Goal: Task Accomplishment & Management: Manage account settings

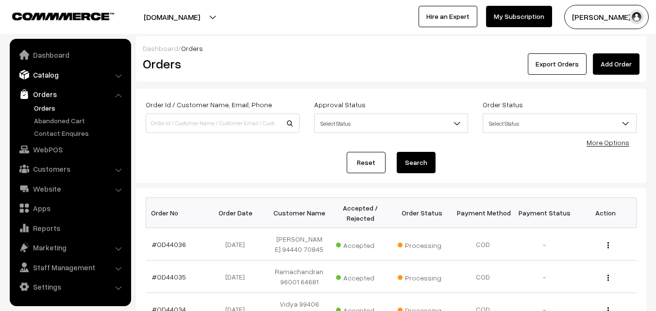
click at [58, 79] on link "Catalog" at bounding box center [69, 74] width 115 height 17
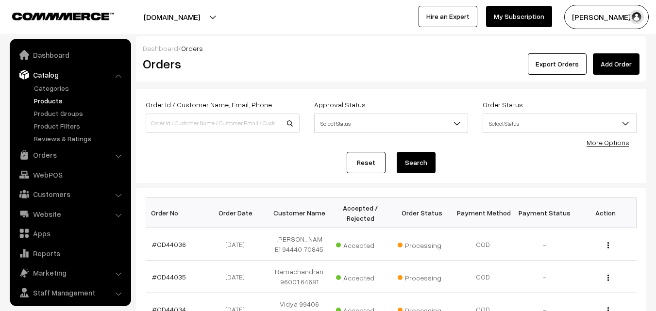
click at [57, 99] on link "Products" at bounding box center [80, 101] width 96 height 10
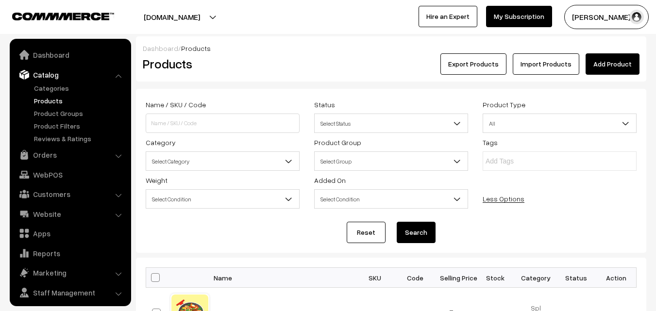
scroll to position [24, 0]
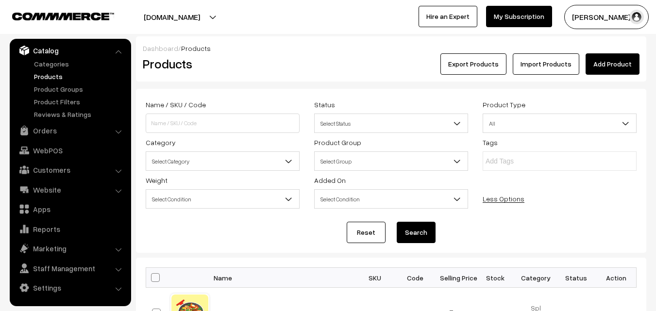
click at [202, 158] on span "Select Category" at bounding box center [222, 161] width 153 height 17
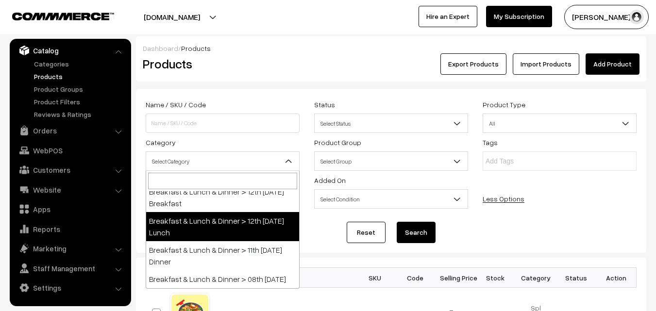
scroll to position [194, 0]
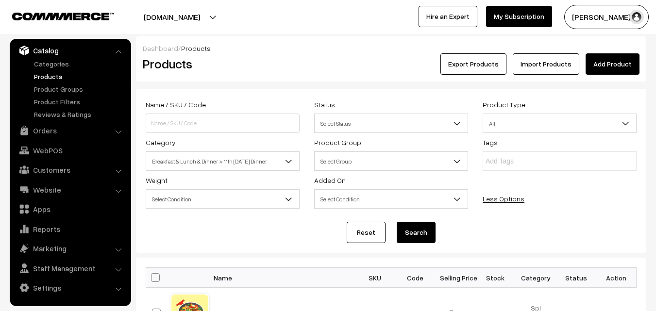
click at [254, 163] on span "Breakfast & Lunch & Dinner > 11th [DATE] Dinner" at bounding box center [222, 161] width 153 height 17
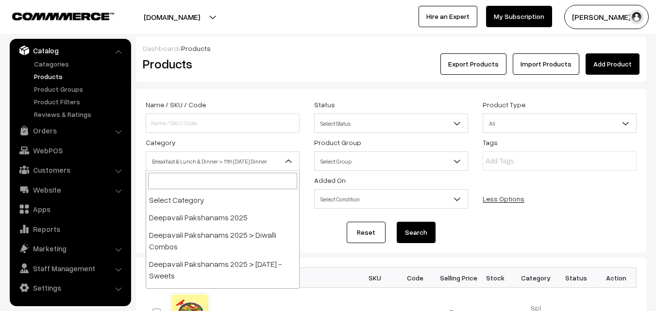
scroll to position [169, 0]
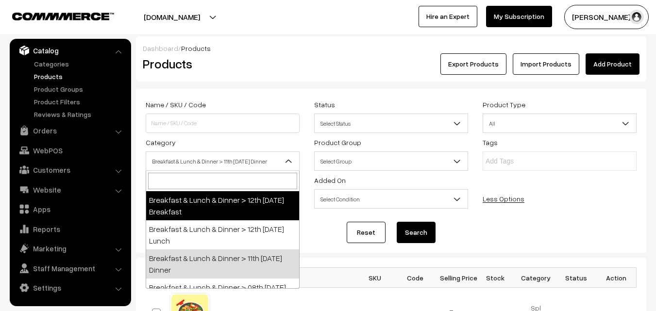
select select "91"
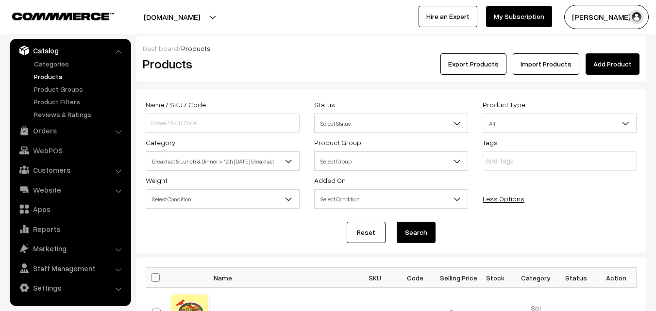
click at [420, 235] on button "Search" at bounding box center [415, 232] width 39 height 21
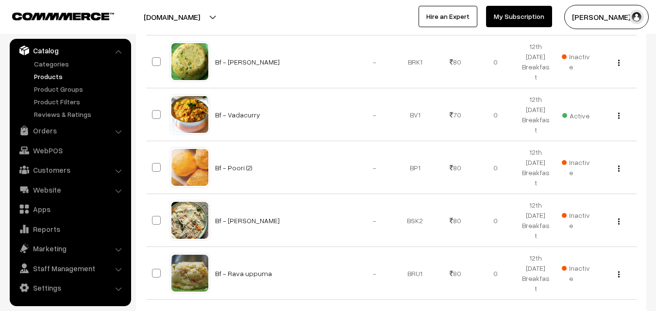
scroll to position [653, 0]
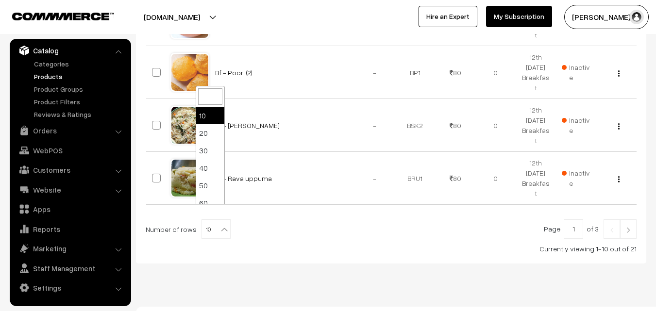
click at [222, 225] on b at bounding box center [224, 230] width 10 height 10
select select "100"
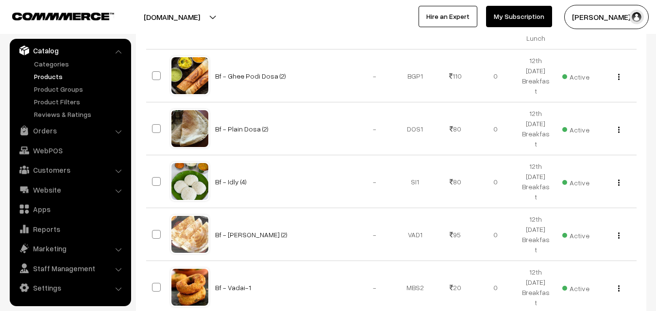
scroll to position [1301, 0]
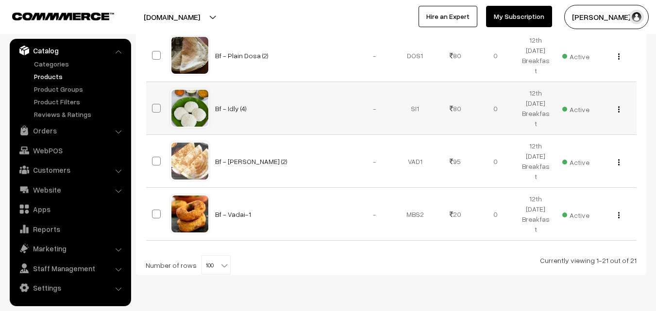
click at [618, 106] on img "button" at bounding box center [618, 109] width 1 height 6
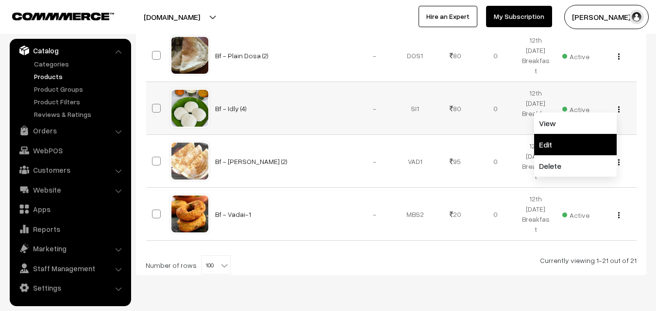
click at [578, 134] on link "Edit" at bounding box center [575, 144] width 82 height 21
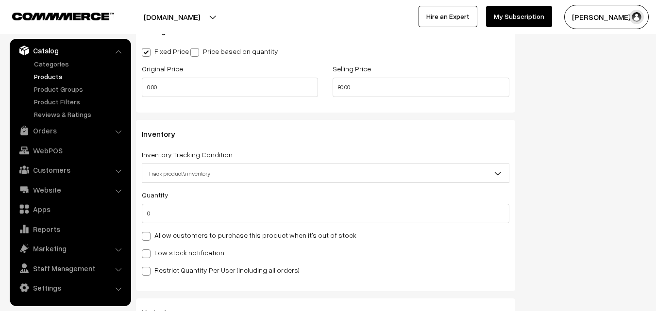
scroll to position [922, 0]
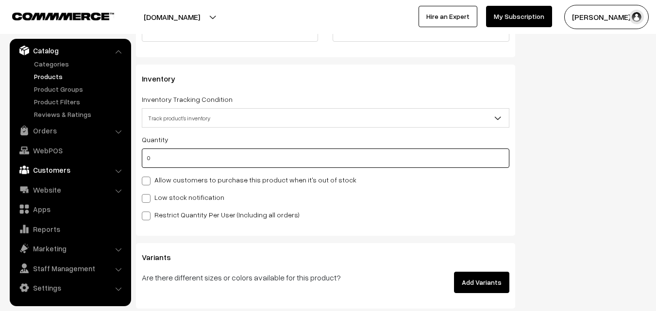
drag, startPoint x: 176, startPoint y: 163, endPoint x: 119, endPoint y: 165, distance: 56.3
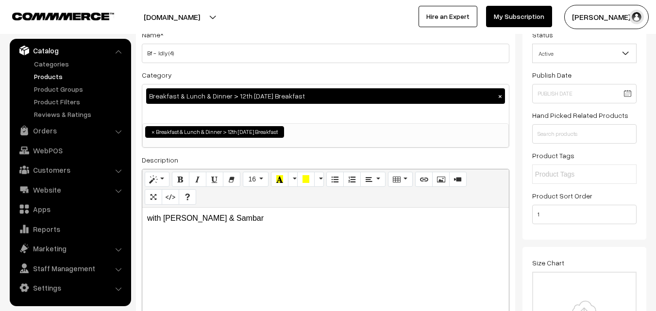
scroll to position [0, 0]
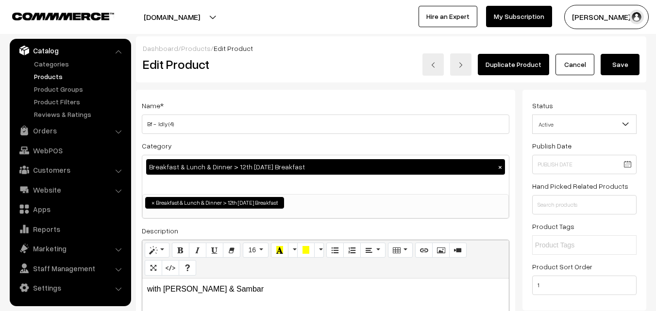
type input "2"
click at [627, 64] on button "Save" at bounding box center [619, 64] width 39 height 21
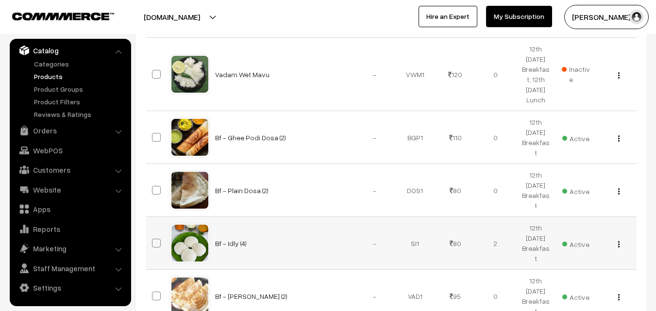
scroll to position [1165, 0]
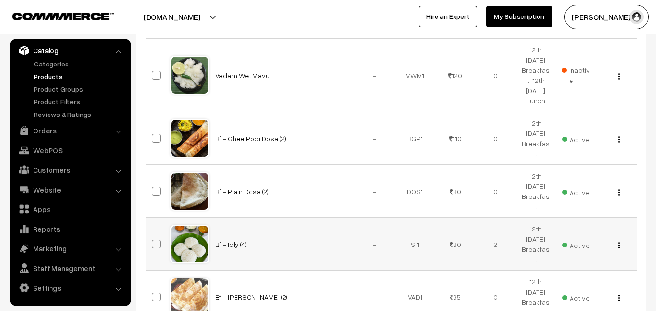
click at [618, 242] on img "button" at bounding box center [618, 245] width 1 height 6
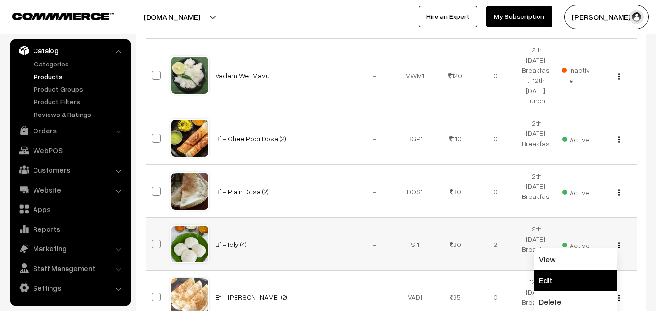
click at [565, 270] on link "Edit" at bounding box center [575, 280] width 82 height 21
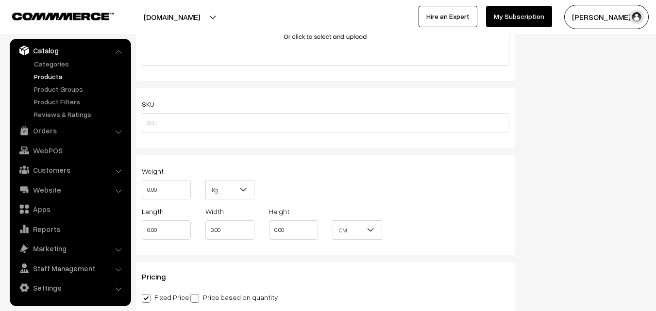
scroll to position [56, 0]
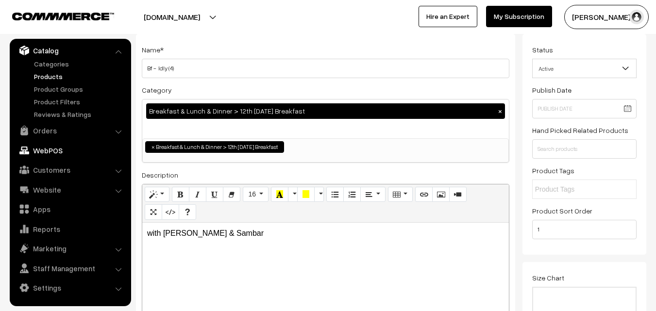
click at [51, 151] on link "WebPOS" at bounding box center [69, 150] width 115 height 17
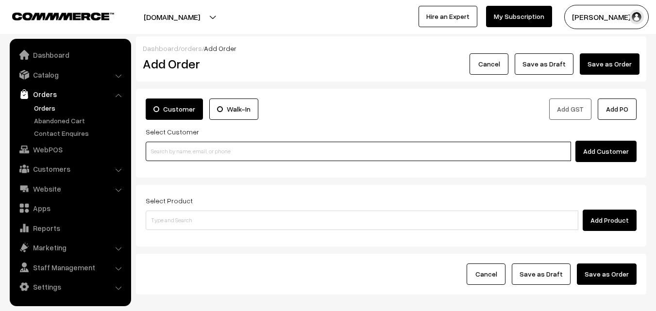
click at [194, 157] on input at bounding box center [358, 151] width 425 height 19
click at [195, 153] on input at bounding box center [358, 151] width 425 height 19
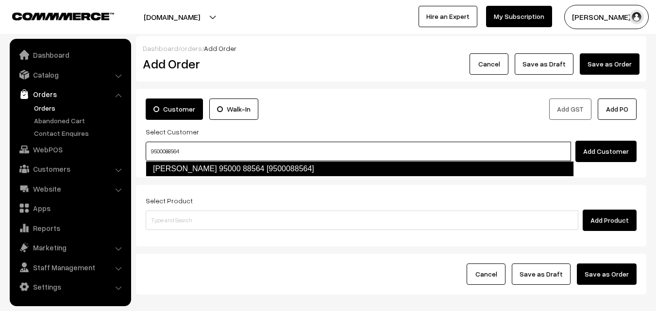
click at [193, 166] on link "[PERSON_NAME] 95000 88564 [9500088564]" at bounding box center [360, 169] width 428 height 16
type input "9500088564"
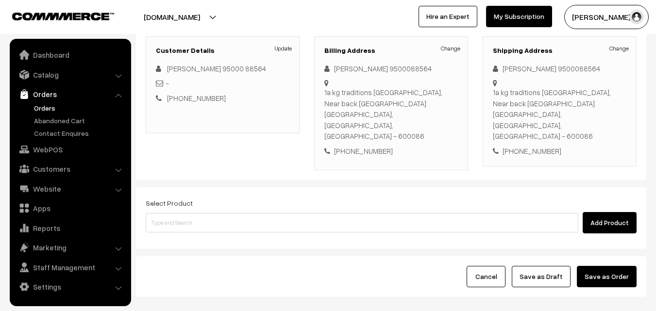
scroll to position [146, 0]
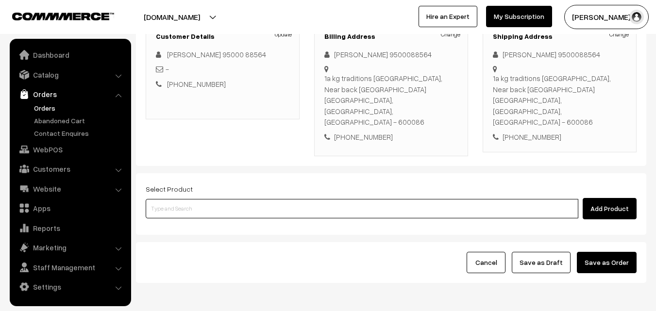
click at [182, 199] on input at bounding box center [362, 208] width 432 height 19
type input "idly"
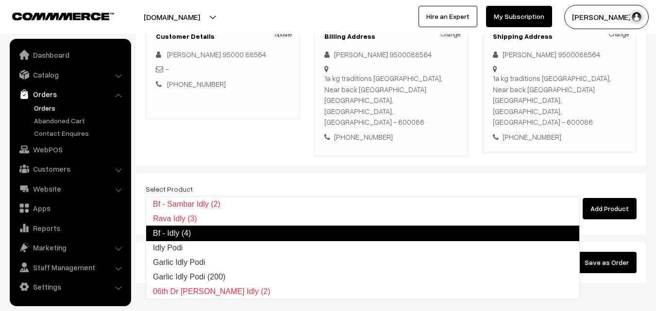
click at [191, 235] on link "Bf - Idly (4)" at bounding box center [363, 234] width 434 height 16
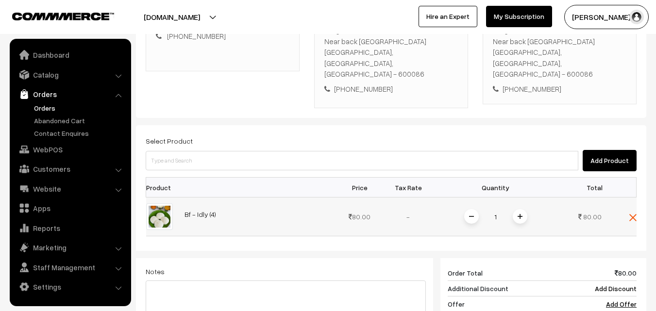
scroll to position [194, 0]
click at [512, 209] on span at bounding box center [519, 216] width 15 height 15
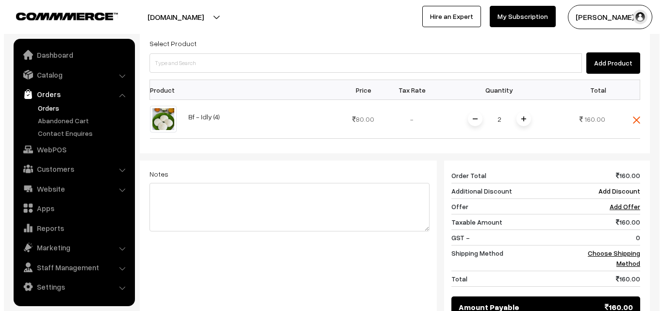
scroll to position [402, 0]
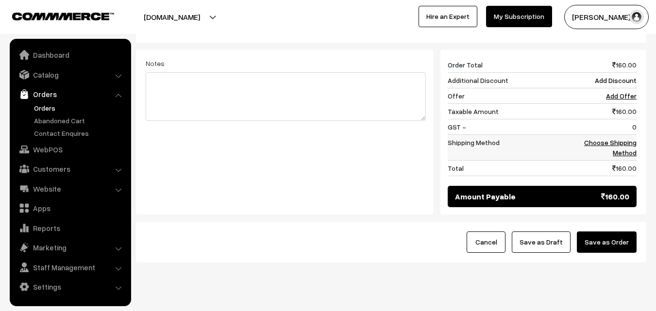
click at [618, 138] on link "Choose Shipping Method" at bounding box center [610, 147] width 52 height 18
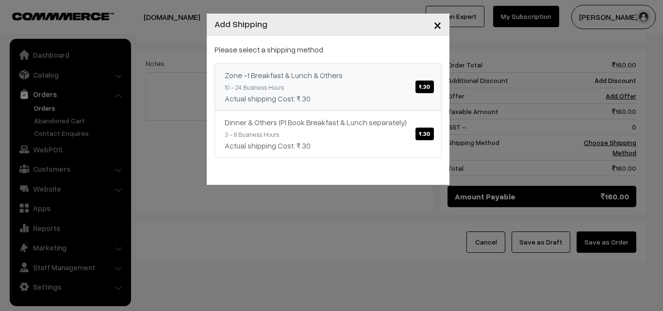
click at [415, 73] on div "Zone -1 Breakfast & Lunch & Others ₹.30" at bounding box center [328, 75] width 207 height 12
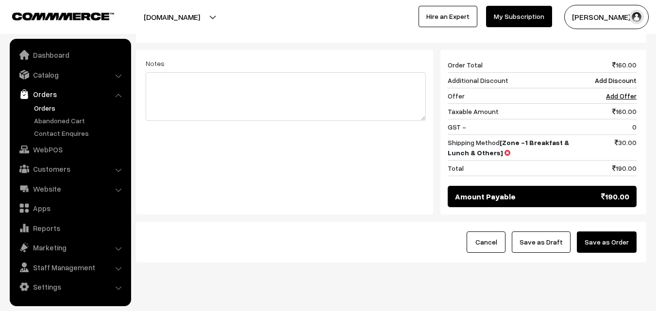
click at [588, 231] on button "Save as Order" at bounding box center [607, 241] width 60 height 21
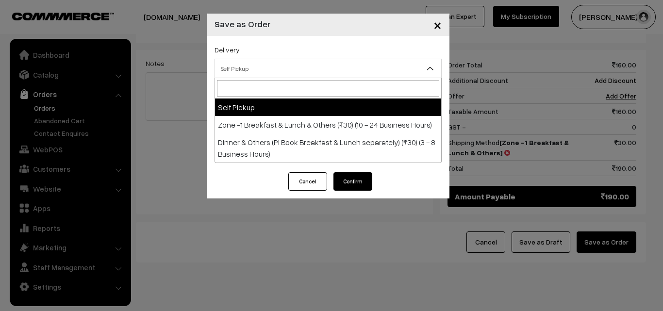
click at [294, 67] on span "Self Pickup" at bounding box center [328, 68] width 226 height 17
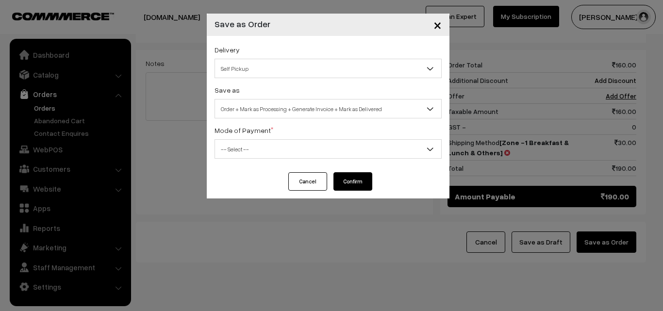
click at [288, 86] on div "Save as Order Order + Mark as Processing Order + Mark as Processing + Generate …" at bounding box center [327, 101] width 227 height 34
click at [287, 67] on span "Self Pickup" at bounding box center [328, 68] width 226 height 17
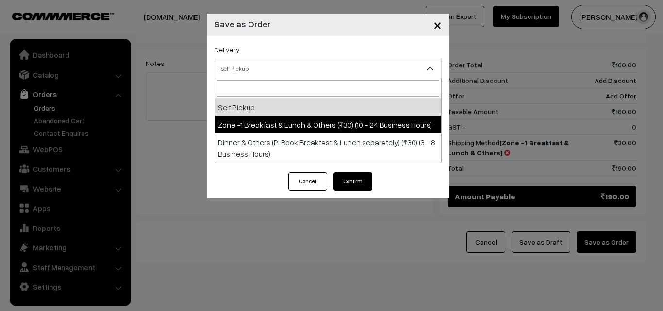
select select "ZON1"
select select "3"
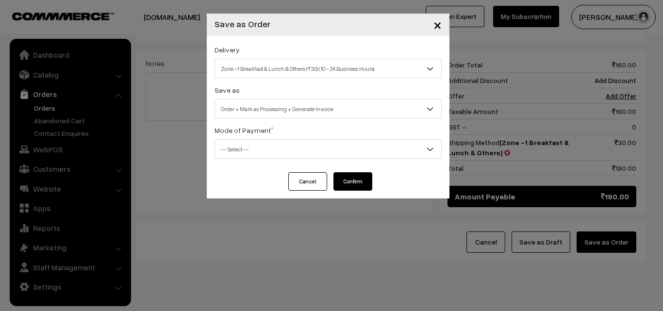
click at [313, 109] on span "Order + Mark as Processing + Generate Invoice" at bounding box center [328, 108] width 226 height 17
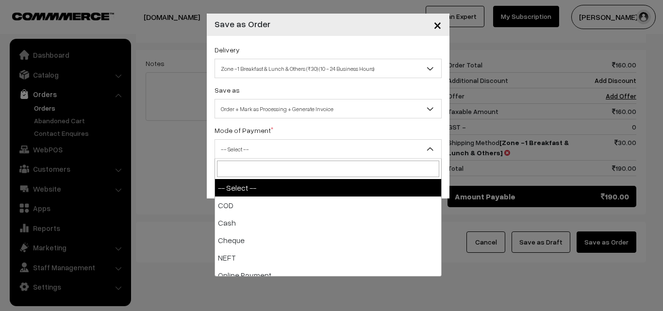
click at [284, 143] on span "-- Select --" at bounding box center [328, 149] width 226 height 17
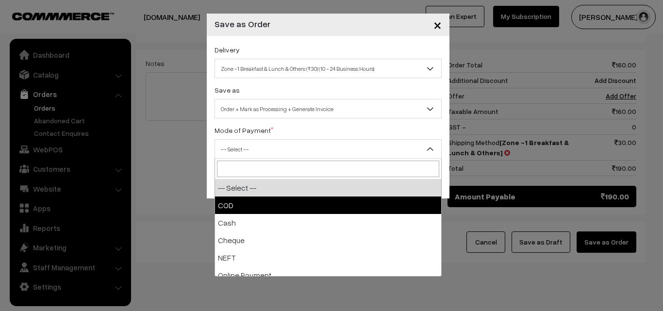
select select "1"
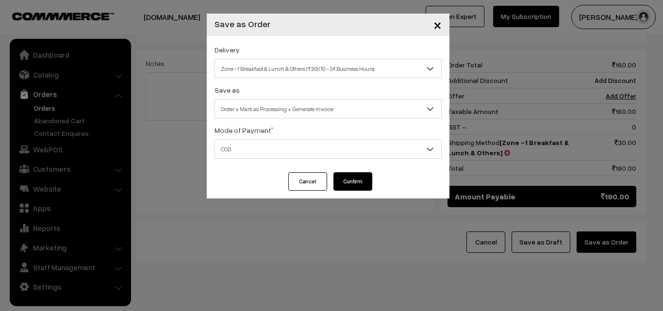
click at [358, 181] on button "Confirm" at bounding box center [352, 181] width 39 height 18
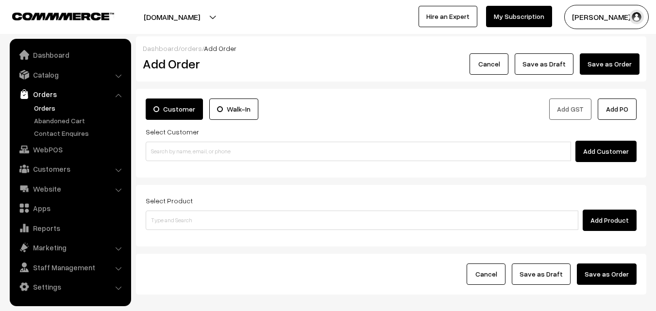
click at [49, 107] on link "Orders" at bounding box center [80, 108] width 96 height 10
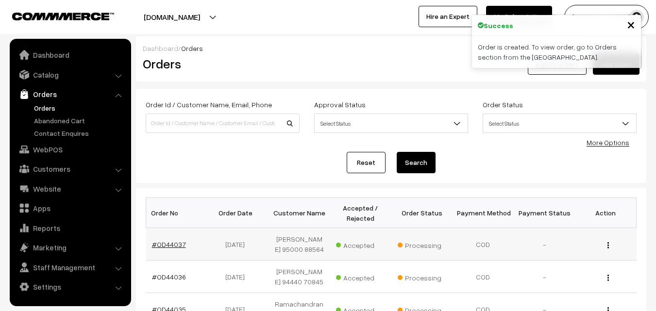
click at [165, 242] on link "#OD44037" at bounding box center [169, 244] width 34 height 8
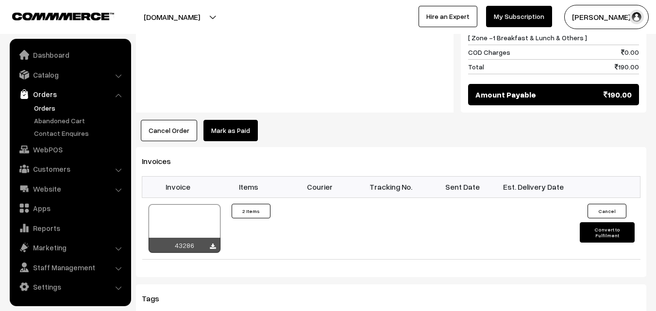
scroll to position [602, 0]
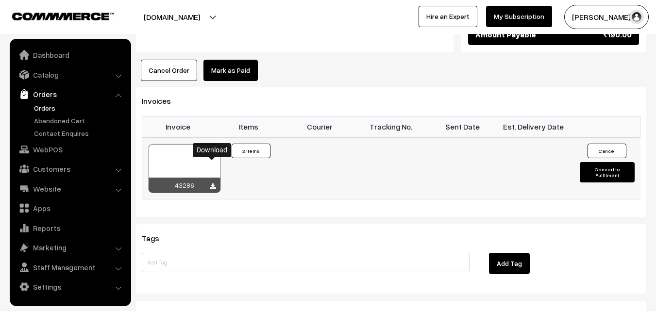
click at [214, 183] on icon at bounding box center [213, 186] width 6 height 6
click at [211, 183] on icon at bounding box center [213, 186] width 6 height 6
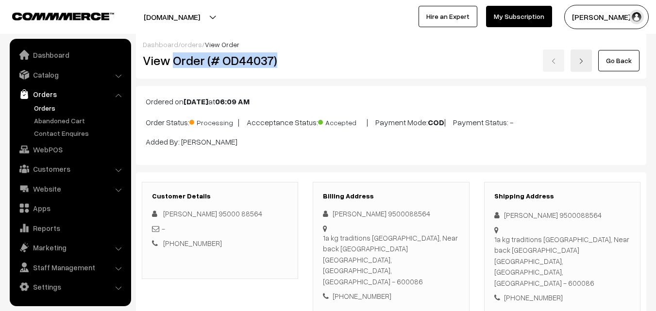
scroll to position [0, 0]
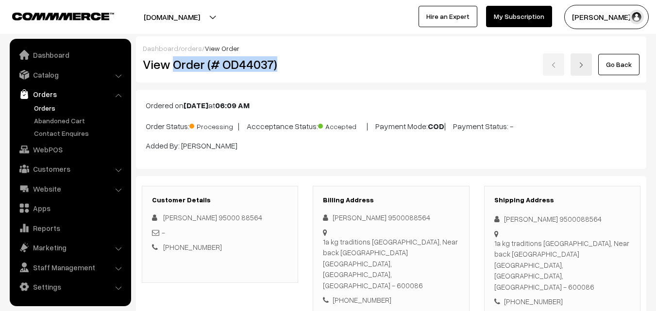
click at [44, 108] on link "Orders" at bounding box center [80, 108] width 96 height 10
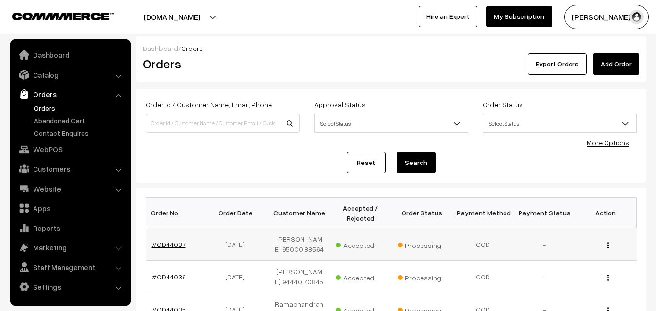
click at [166, 242] on link "#OD44037" at bounding box center [169, 244] width 34 height 8
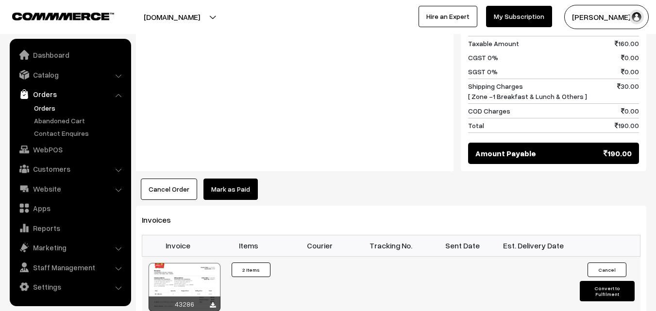
scroll to position [485, 0]
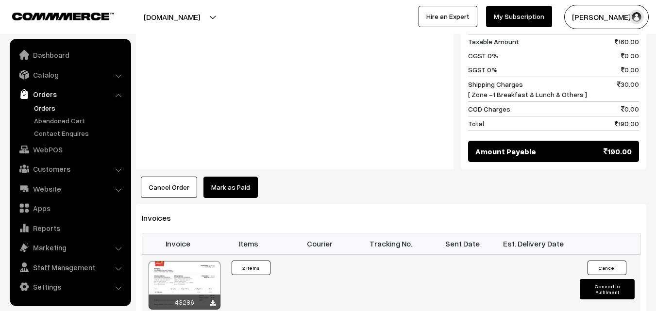
click at [195, 261] on div at bounding box center [184, 285] width 72 height 49
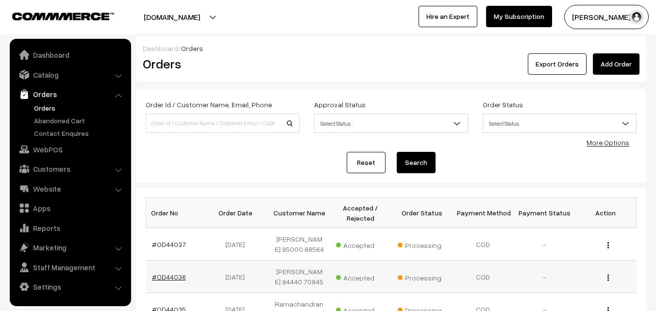
click at [171, 281] on link "#OD44036" at bounding box center [169, 277] width 34 height 8
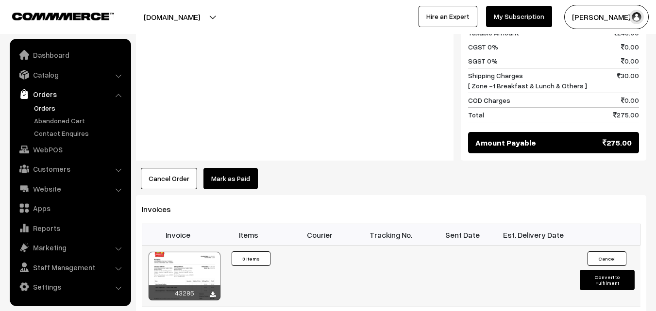
scroll to position [631, 0]
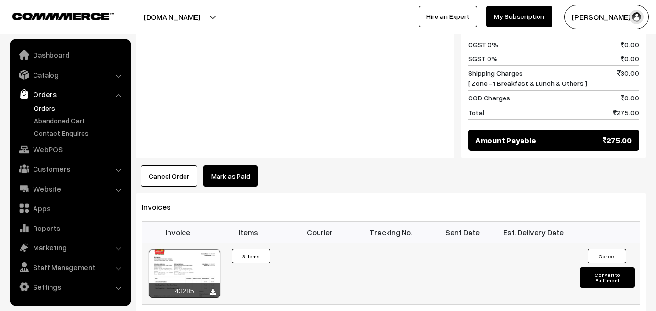
click at [199, 249] on div at bounding box center [184, 273] width 72 height 49
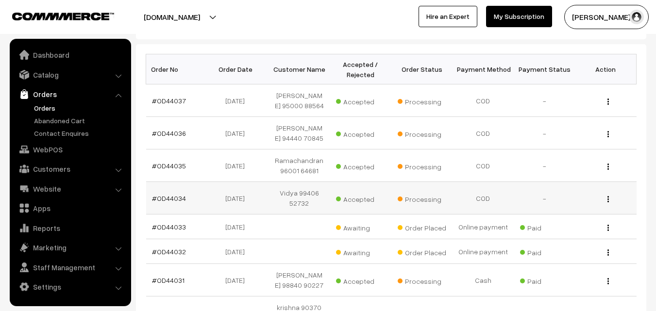
scroll to position [146, 0]
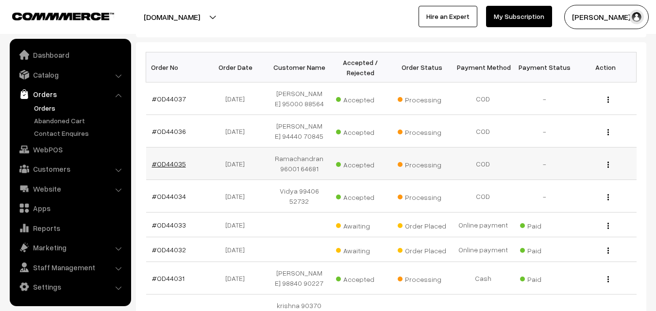
click at [171, 168] on link "#OD44035" at bounding box center [169, 164] width 34 height 8
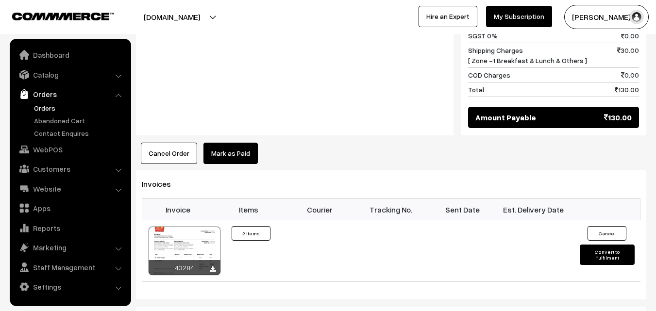
scroll to position [641, 0]
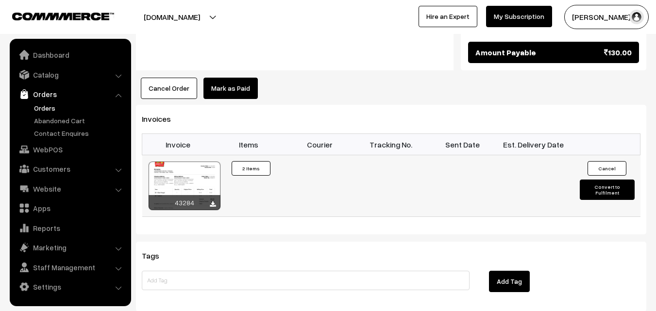
click at [200, 163] on div at bounding box center [184, 186] width 72 height 49
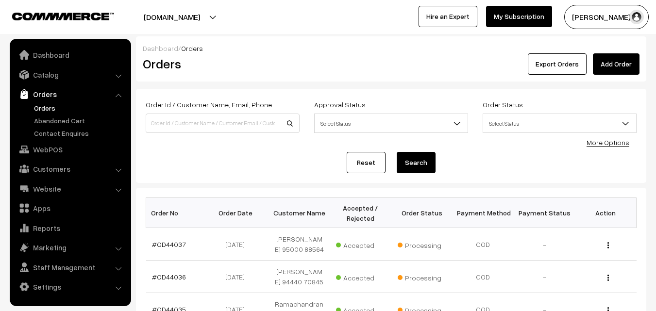
scroll to position [146, 0]
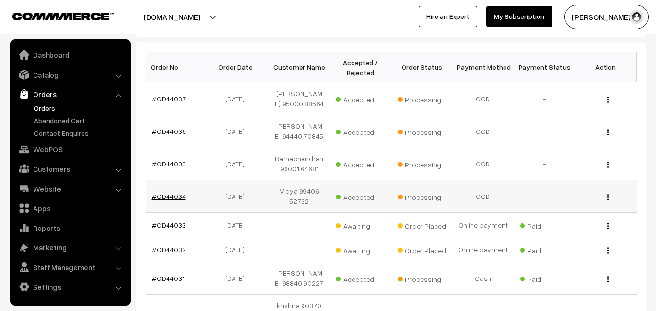
click at [176, 200] on link "#OD44034" at bounding box center [169, 196] width 34 height 8
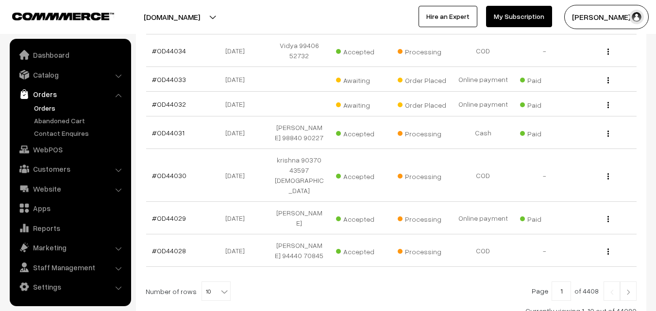
scroll to position [327, 0]
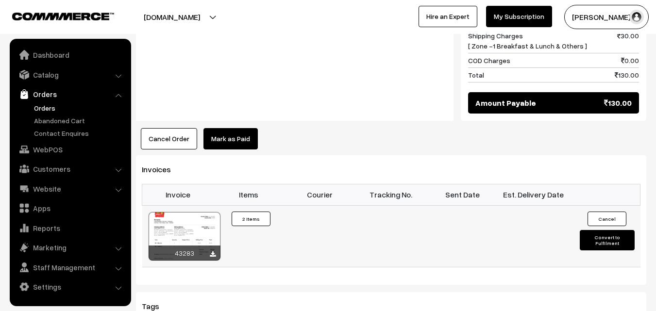
scroll to position [582, 0]
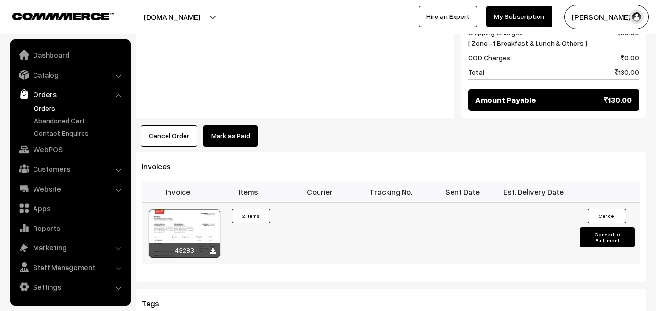
click at [198, 231] on div at bounding box center [184, 233] width 72 height 49
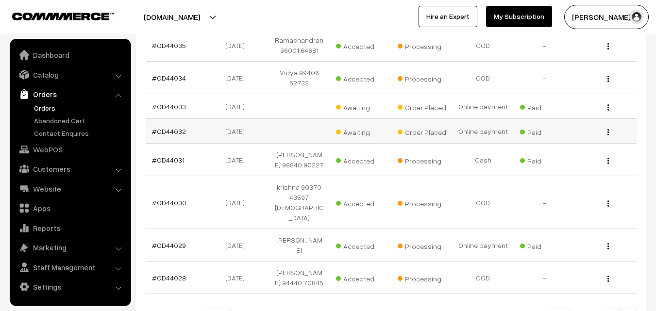
scroll to position [247, 0]
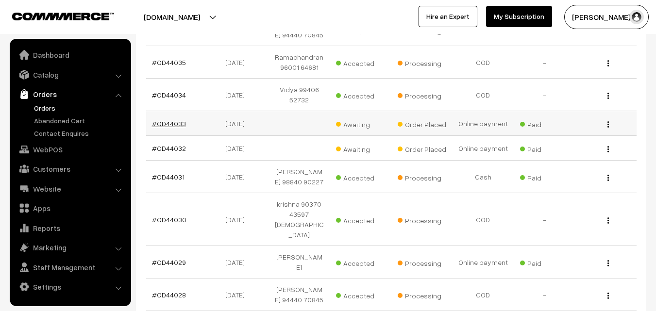
click at [175, 128] on link "#OD44033" at bounding box center [169, 123] width 34 height 8
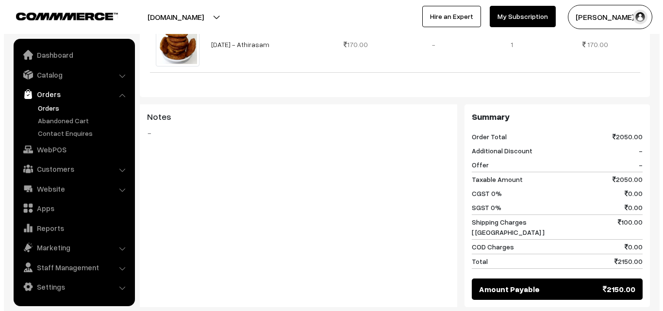
scroll to position [582, 0]
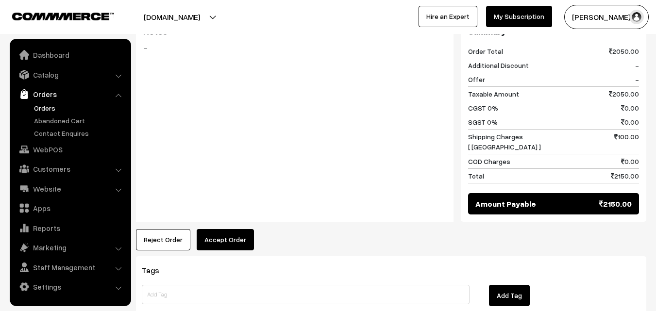
click at [214, 229] on button "Accept Order" at bounding box center [225, 239] width 57 height 21
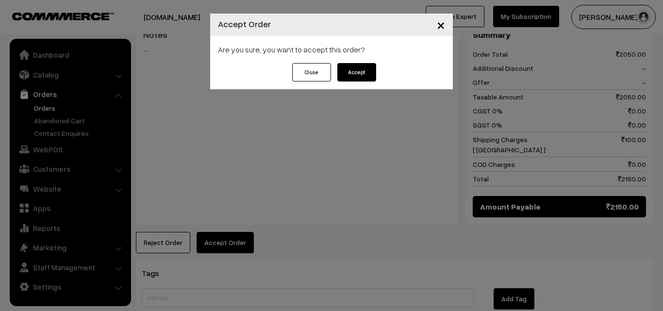
click at [359, 71] on button "Accept" at bounding box center [356, 72] width 39 height 18
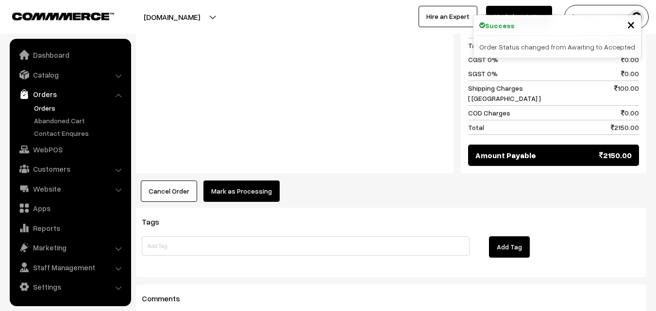
click at [263, 182] on button "Mark as Processing" at bounding box center [241, 191] width 76 height 21
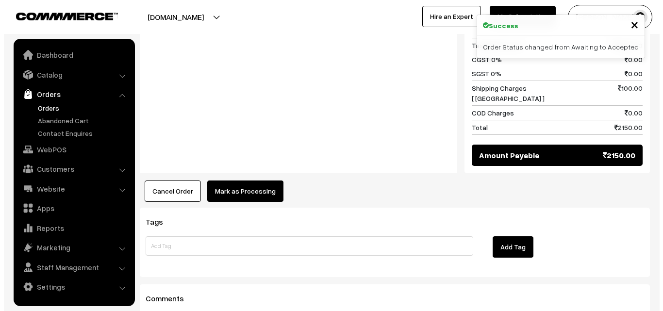
scroll to position [634, 0]
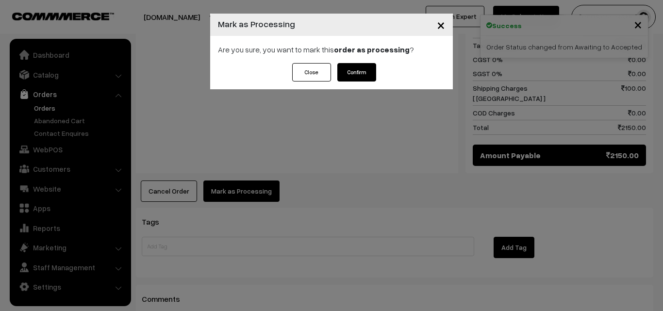
click at [343, 66] on button "Confirm" at bounding box center [356, 72] width 39 height 18
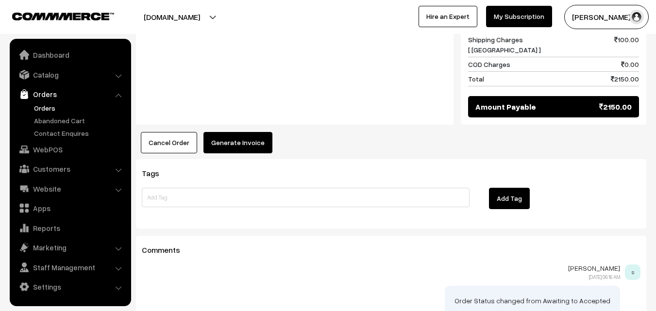
click at [236, 132] on button "Generate Invoice" at bounding box center [237, 142] width 69 height 21
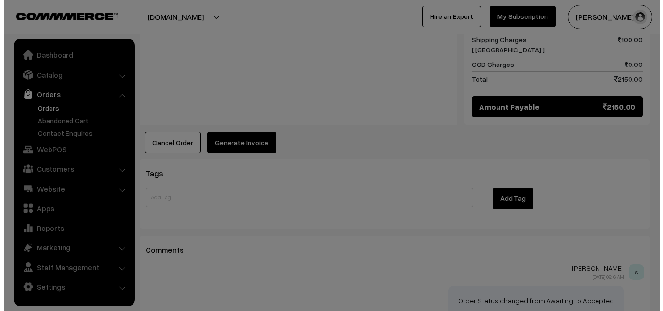
scroll to position [682, 0]
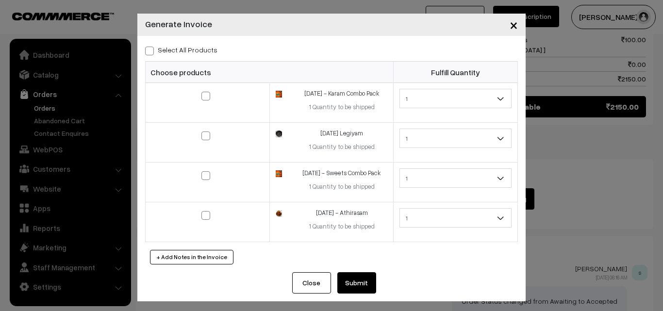
click at [194, 49] on label "Select All Products" at bounding box center [181, 50] width 72 height 10
click at [151, 49] on input "Select All Products" at bounding box center [148, 49] width 6 height 6
checkbox input "true"
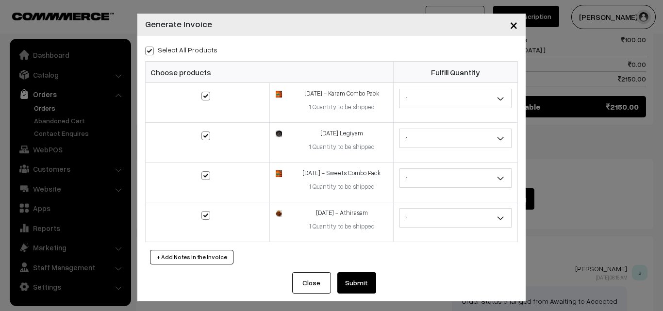
checkbox input "true"
click at [343, 284] on button "Submit" at bounding box center [356, 282] width 39 height 21
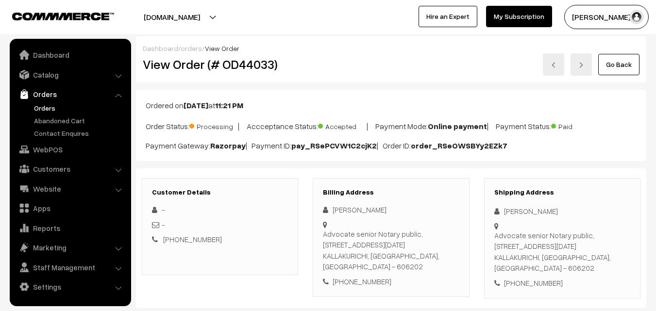
scroll to position [679, 0]
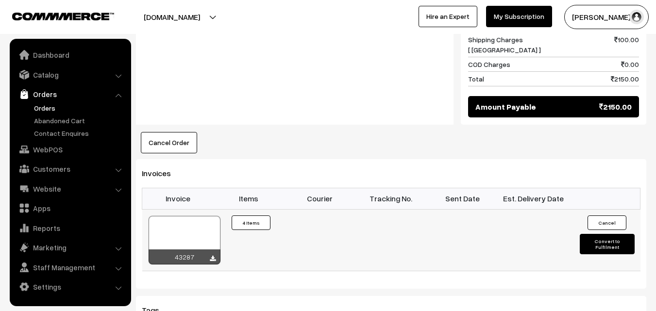
click at [220, 221] on div at bounding box center [184, 240] width 72 height 49
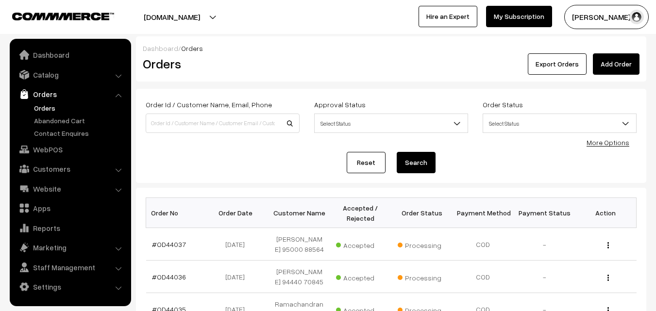
scroll to position [247, 0]
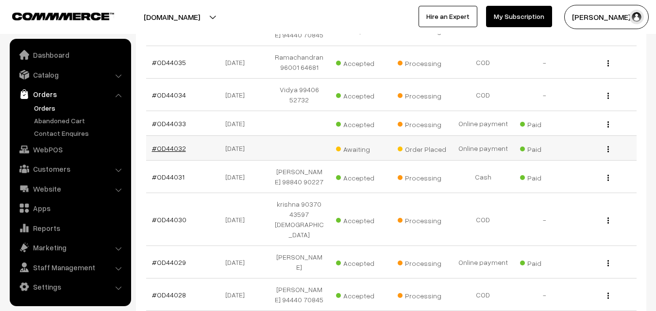
click at [179, 152] on link "#OD44032" at bounding box center [169, 148] width 34 height 8
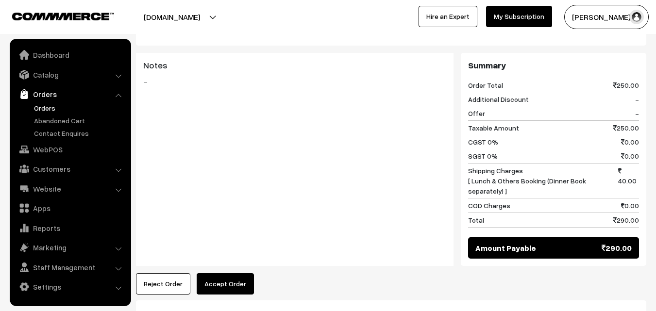
click at [231, 273] on button "Accept Order" at bounding box center [225, 283] width 57 height 21
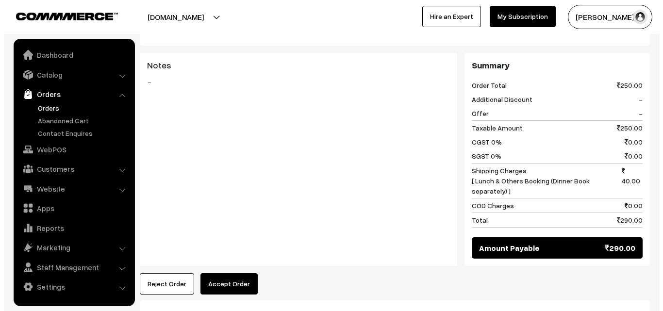
scroll to position [437, 0]
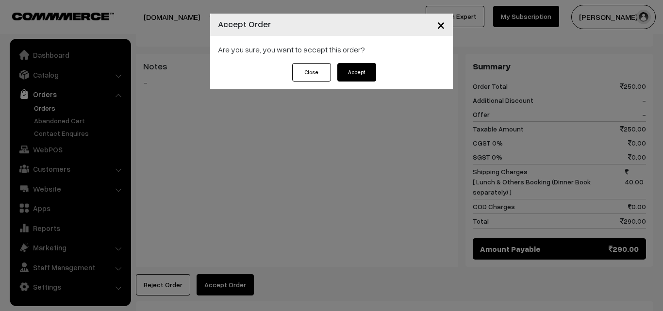
click at [360, 75] on button "Accept" at bounding box center [356, 72] width 39 height 18
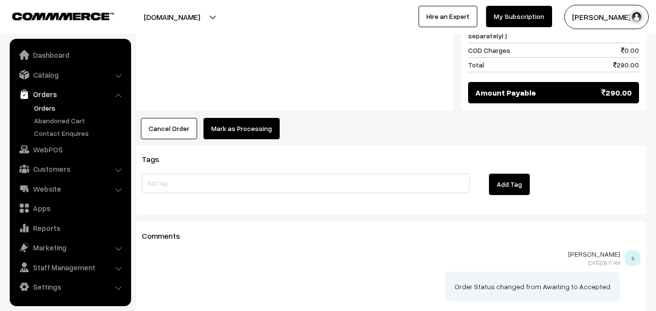
click at [247, 118] on button "Mark as Processing" at bounding box center [241, 128] width 76 height 21
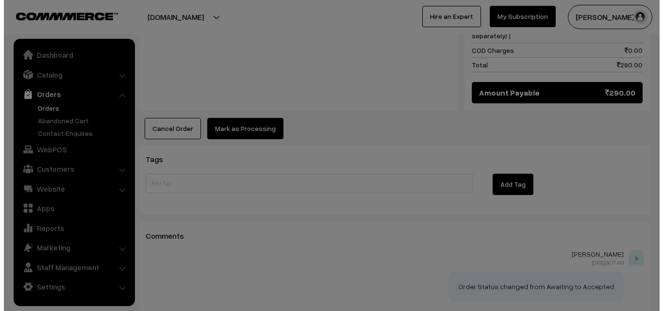
scroll to position [593, 0]
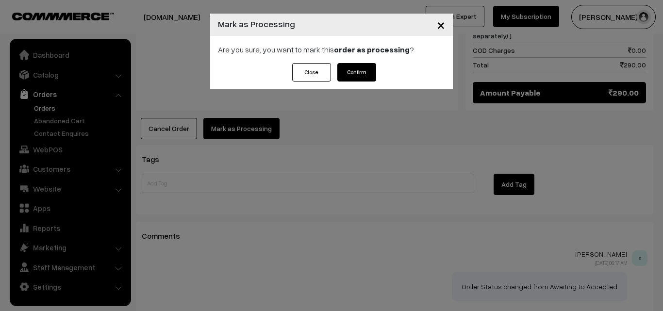
click at [379, 82] on div "Close Confirm" at bounding box center [331, 76] width 243 height 26
click at [356, 76] on button "Confirm" at bounding box center [356, 72] width 39 height 18
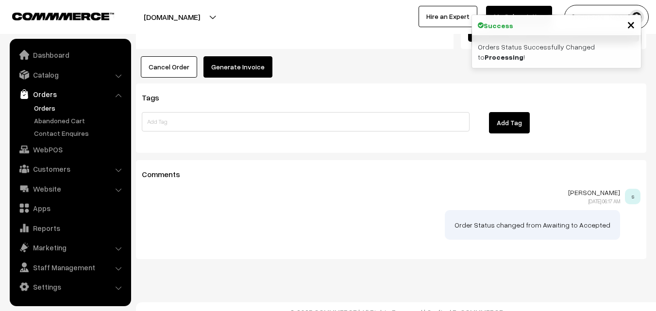
click at [241, 56] on button "Generate Invoice" at bounding box center [237, 66] width 69 height 21
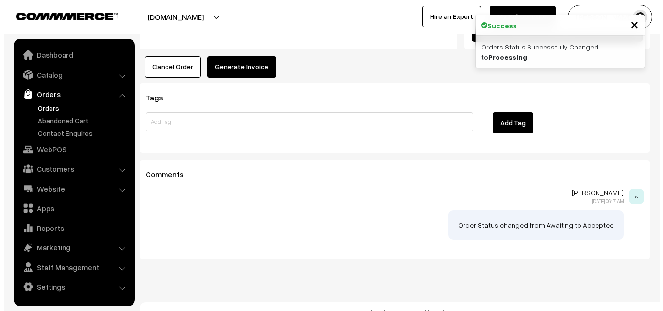
scroll to position [645, 0]
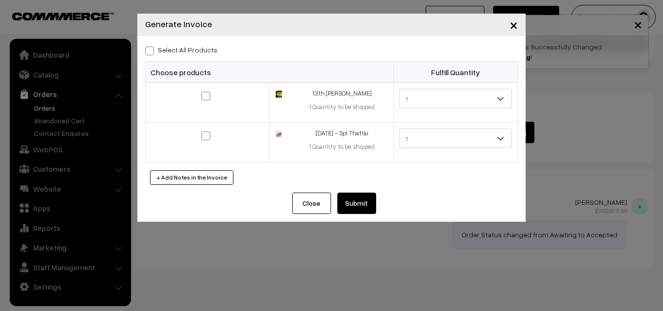
click at [182, 49] on label "Select All Products" at bounding box center [181, 50] width 72 height 10
click at [151, 49] on input "Select All Products" at bounding box center [148, 49] width 6 height 6
checkbox input "true"
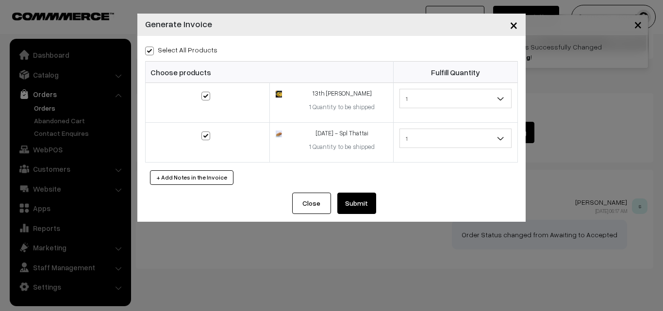
click at [353, 202] on button "Submit" at bounding box center [356, 203] width 39 height 21
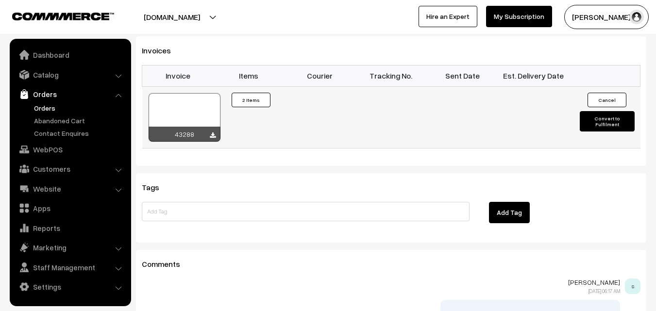
scroll to position [692, 0]
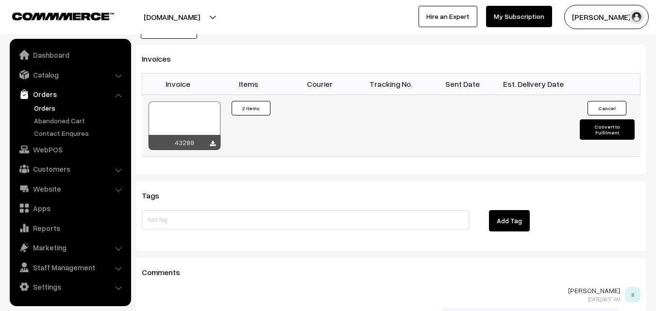
click at [200, 118] on div at bounding box center [184, 125] width 72 height 49
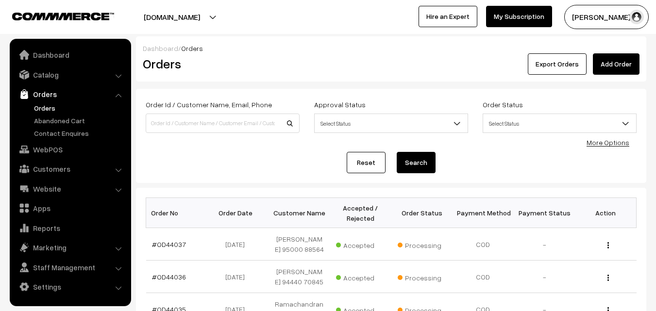
scroll to position [247, 0]
